Goal: Information Seeking & Learning: Learn about a topic

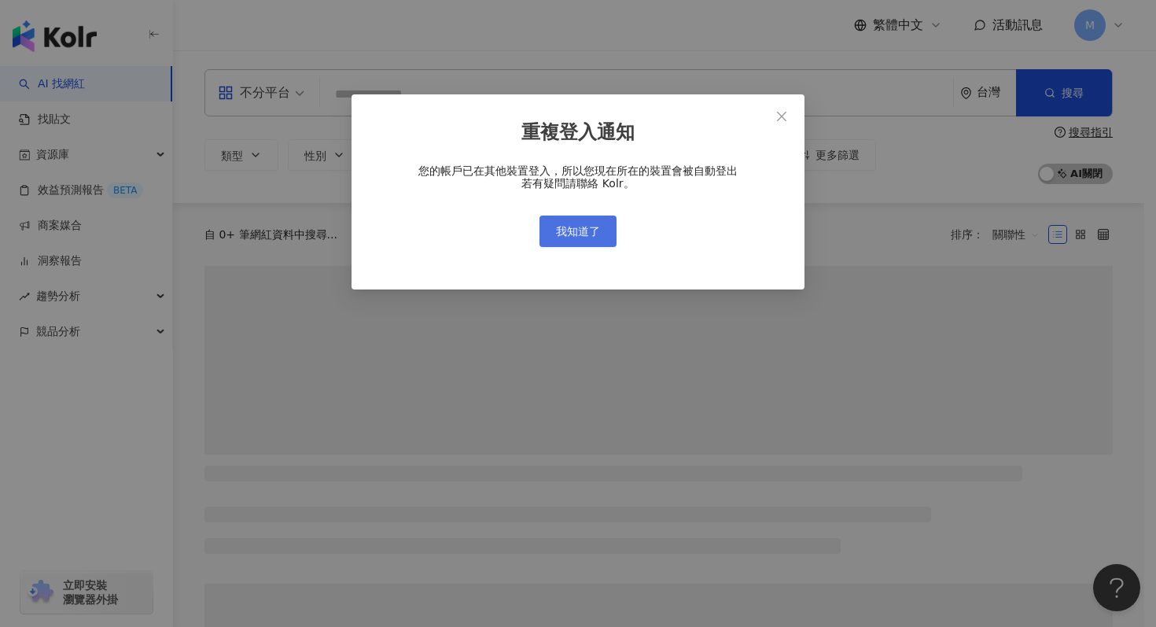
click at [585, 223] on button "我知道了" at bounding box center [578, 231] width 77 height 31
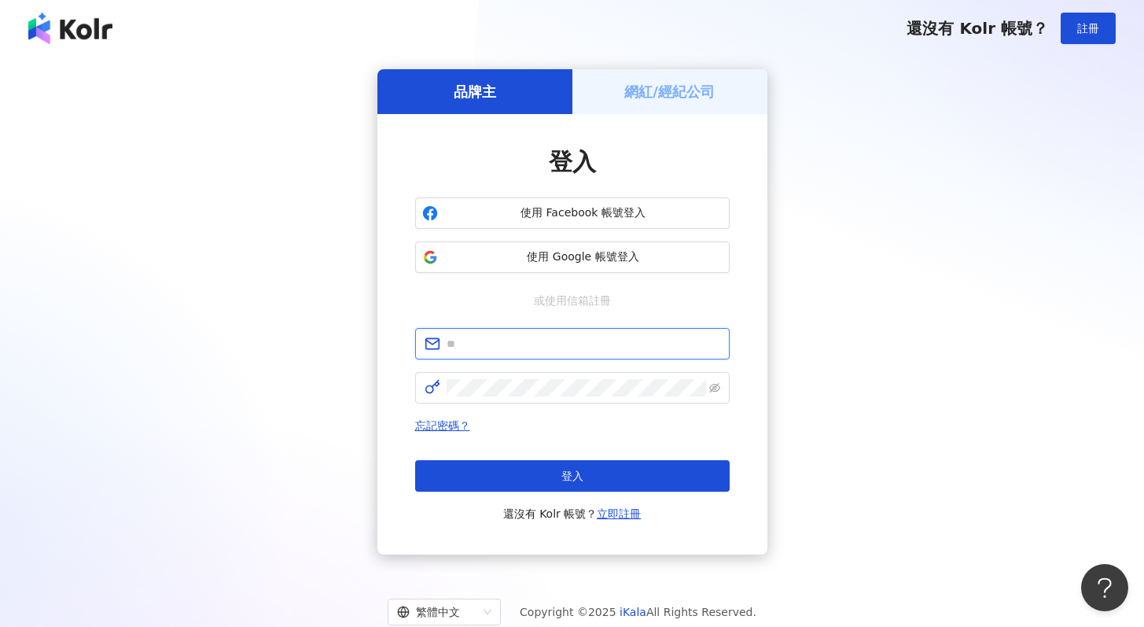
click at [549, 334] on span at bounding box center [572, 343] width 315 height 31
click at [550, 347] on input "text" at bounding box center [584, 343] width 274 height 17
type input "**********"
click at [545, 401] on span at bounding box center [572, 387] width 315 height 31
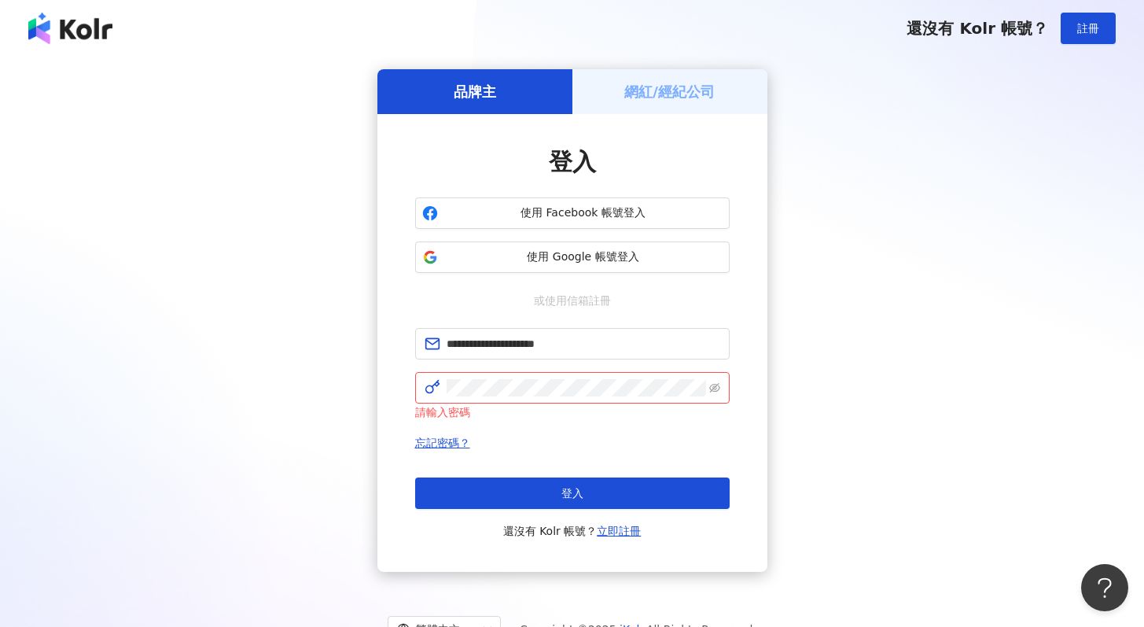
click at [472, 486] on button "登入" at bounding box center [572, 492] width 315 height 31
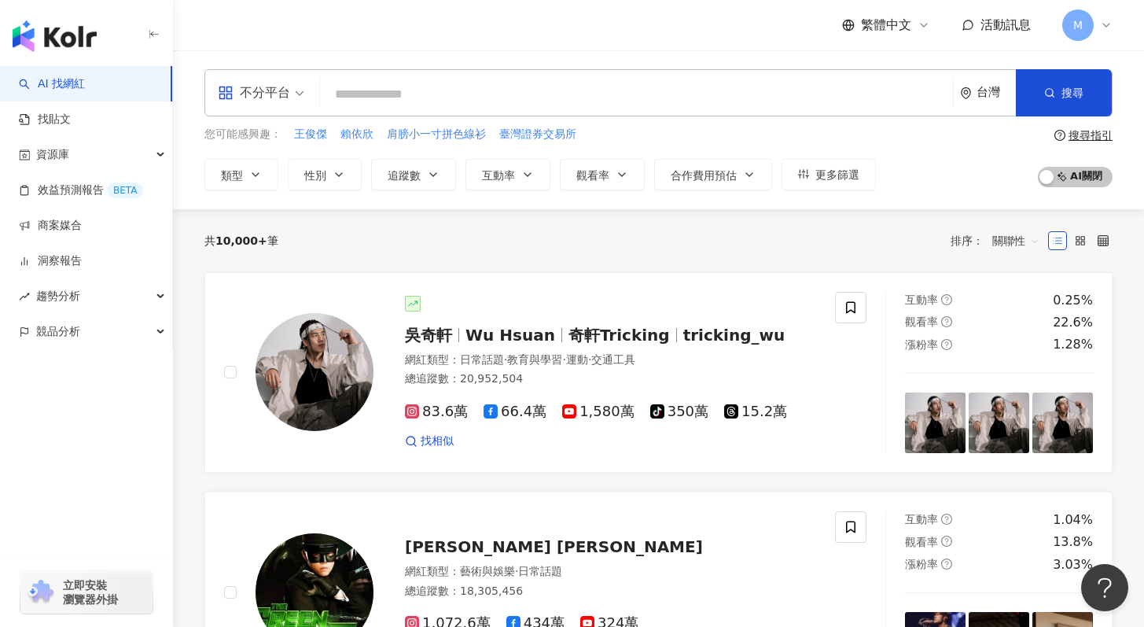
click at [381, 94] on input "search" at bounding box center [636, 94] width 621 height 30
click at [580, 101] on input "search" at bounding box center [636, 94] width 621 height 30
paste input "**********"
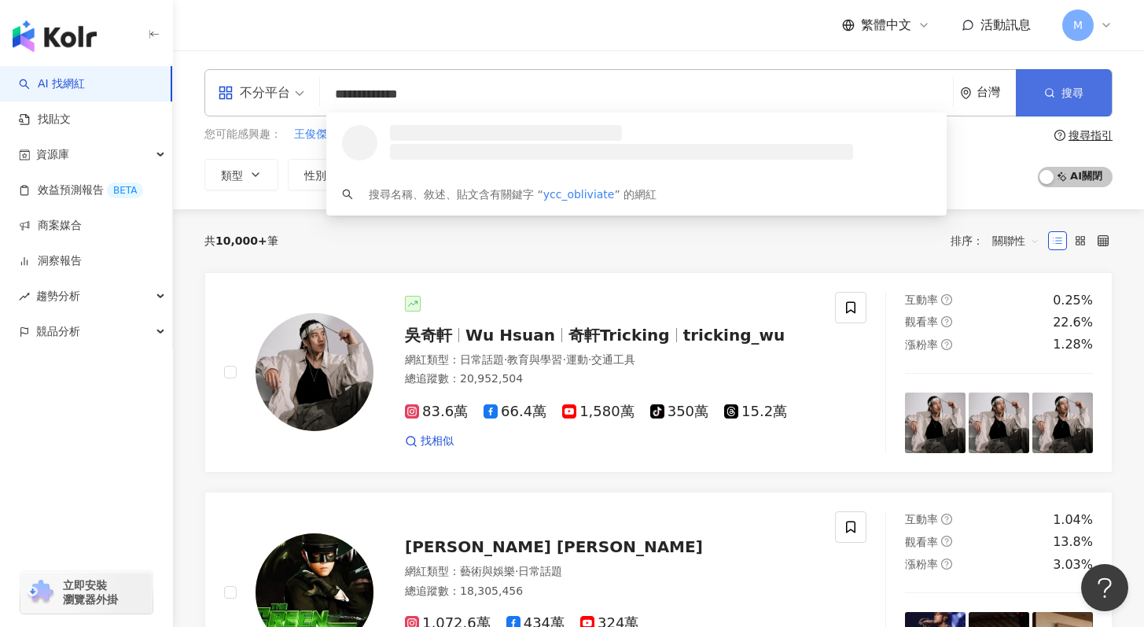
type input "**********"
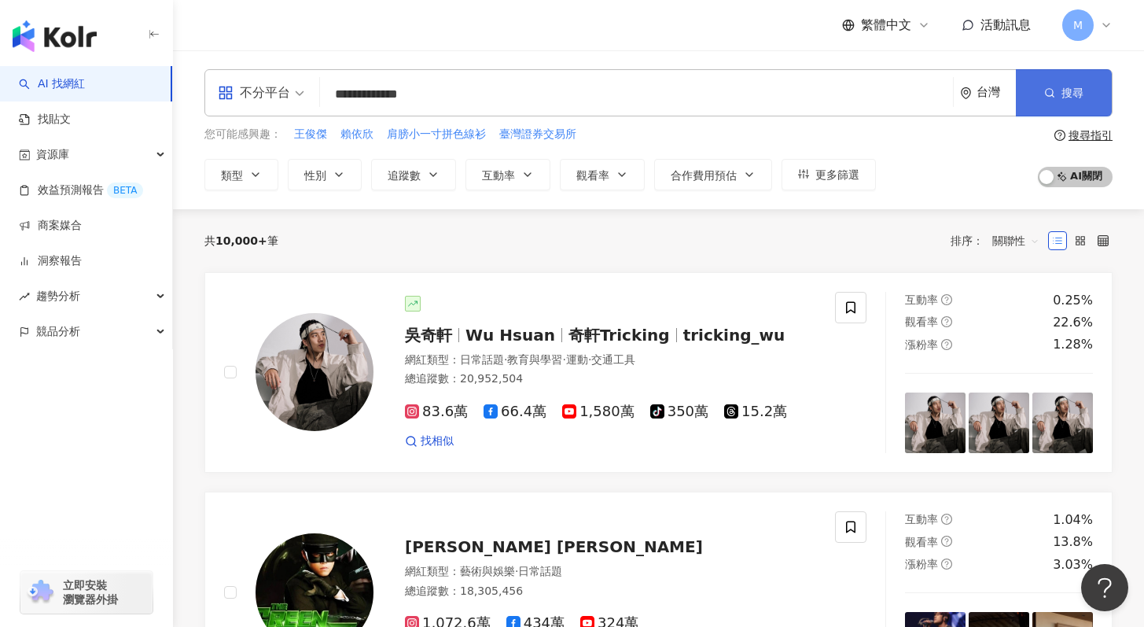
click at [1085, 97] on button "搜尋" at bounding box center [1064, 92] width 96 height 47
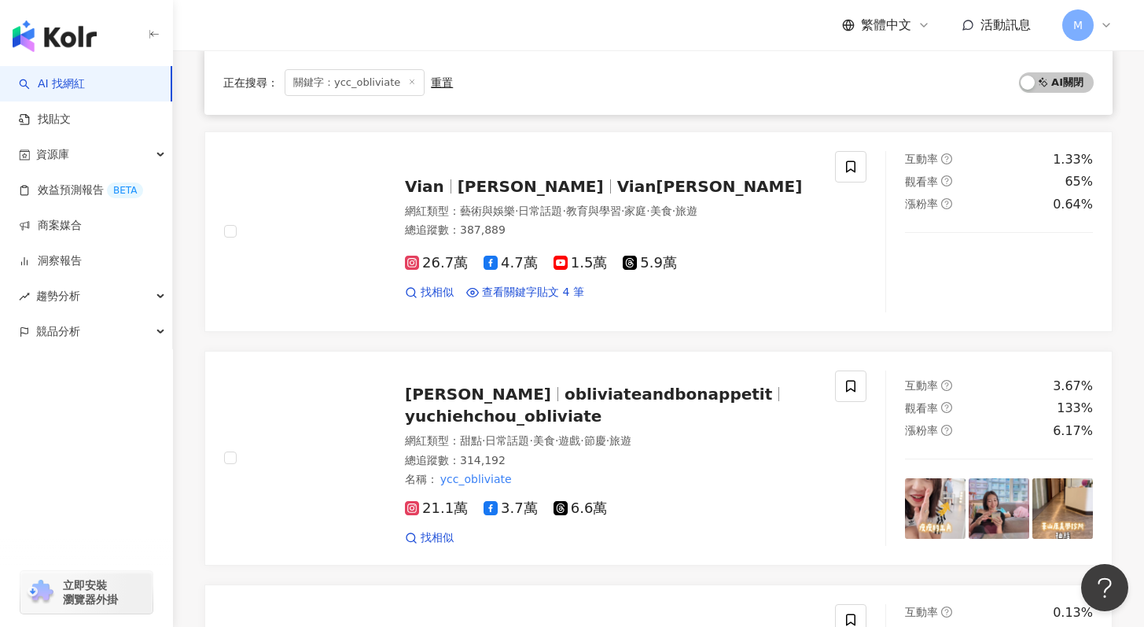
scroll to position [728, 0]
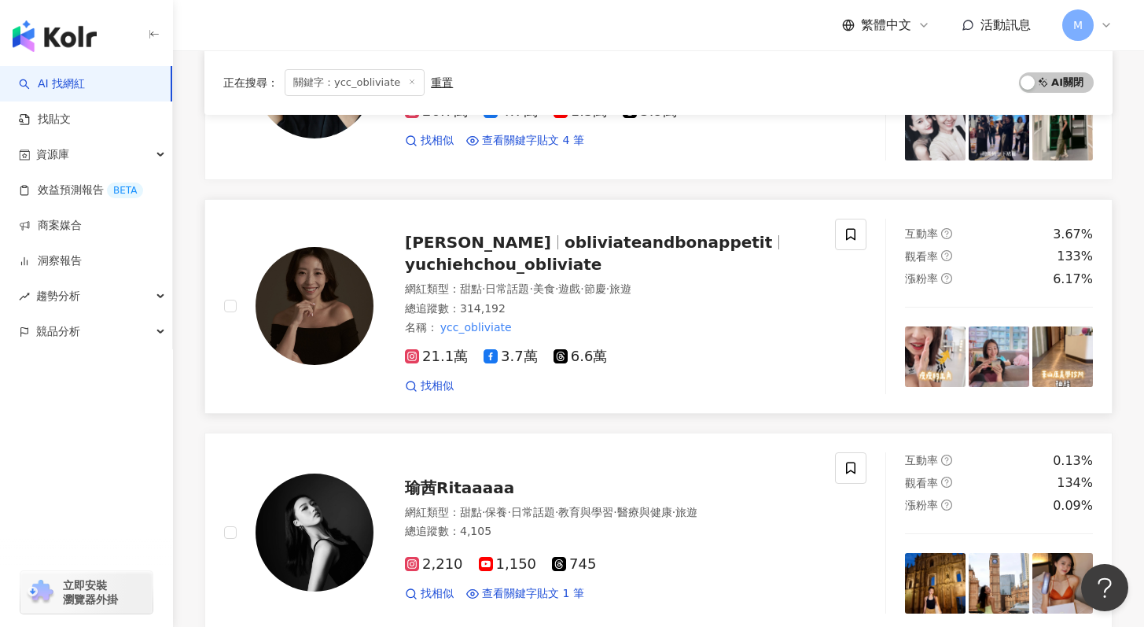
click at [592, 245] on span "obliviateandbonappetit" at bounding box center [669, 242] width 208 height 19
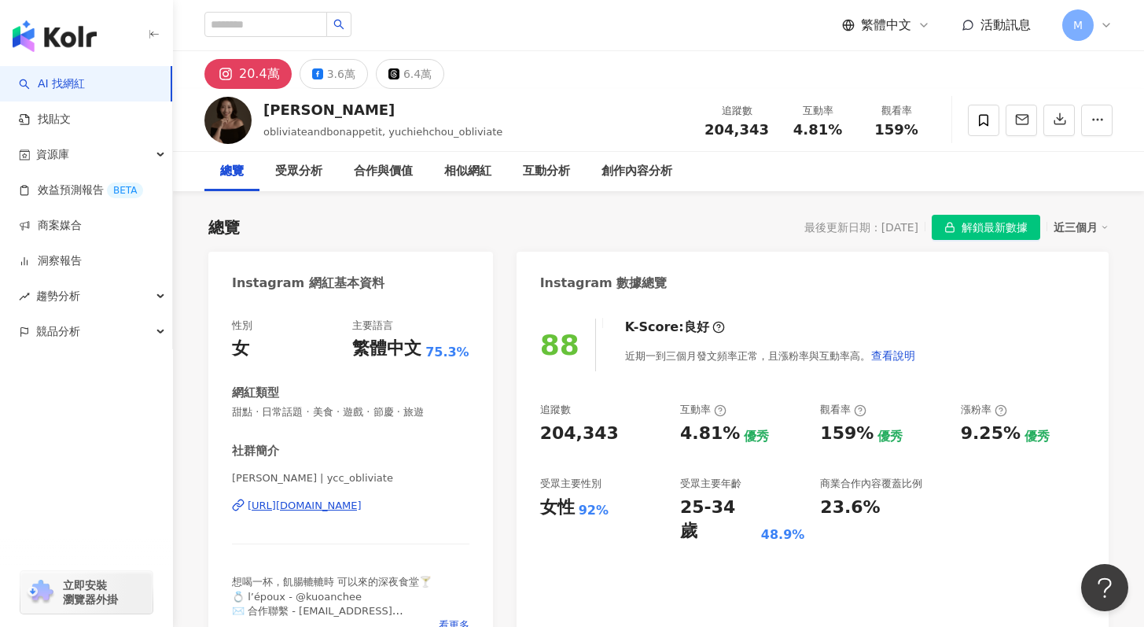
click at [976, 235] on span "解鎖最新數據" at bounding box center [995, 228] width 66 height 25
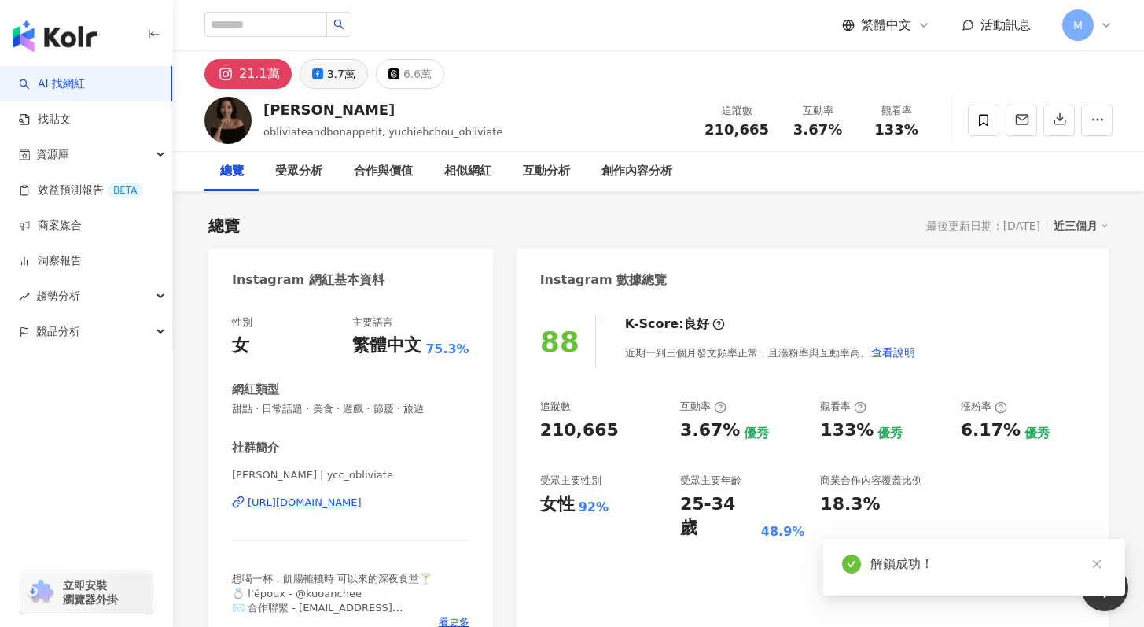
click at [327, 76] on div "3.7萬" at bounding box center [341, 74] width 28 height 22
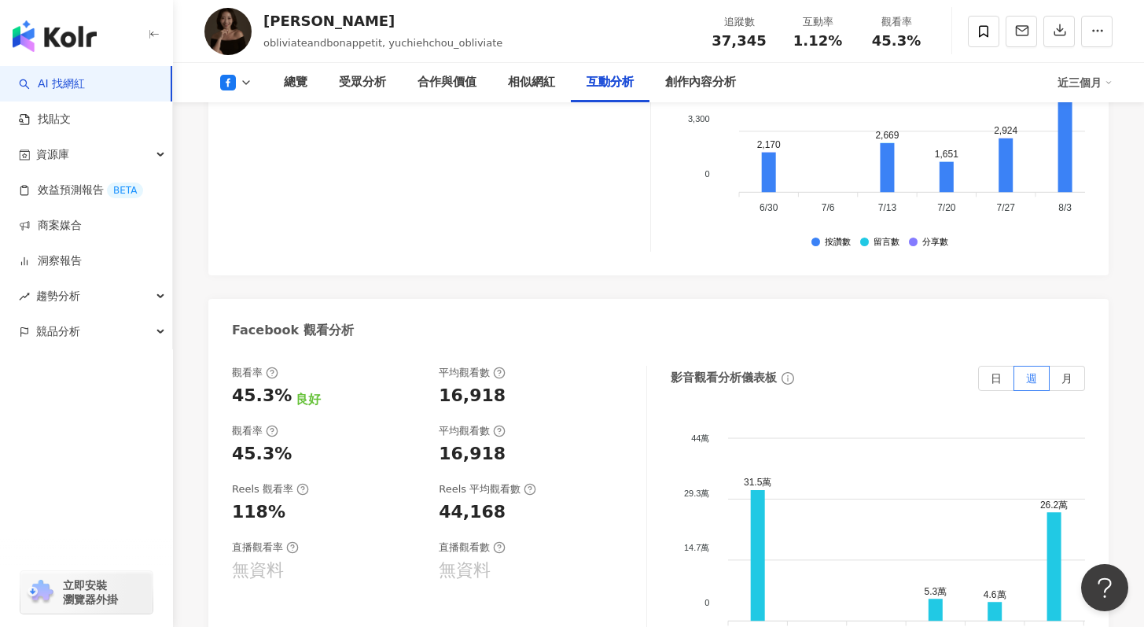
scroll to position [2839, 0]
